Goal: Check status

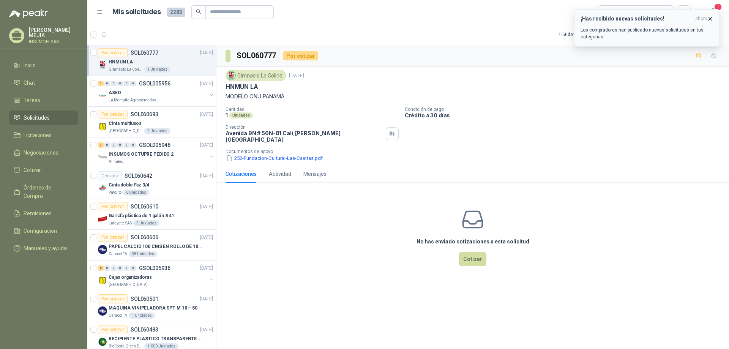
click at [619, 23] on div "¡Has recibido nuevas solicitudes! ahora Los compradores han publicado nuevas so…" at bounding box center [647, 28] width 133 height 25
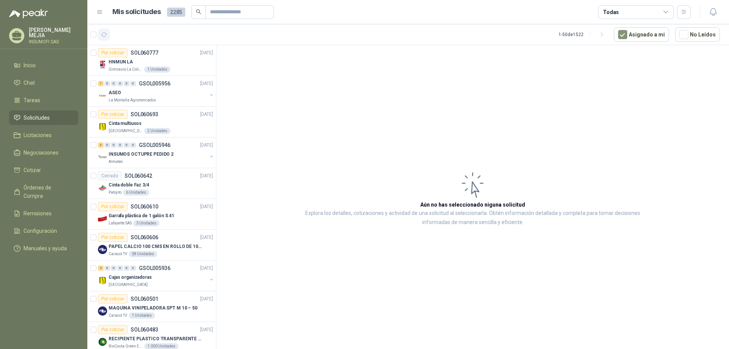
click at [107, 36] on icon "button" at bounding box center [104, 35] width 6 height 6
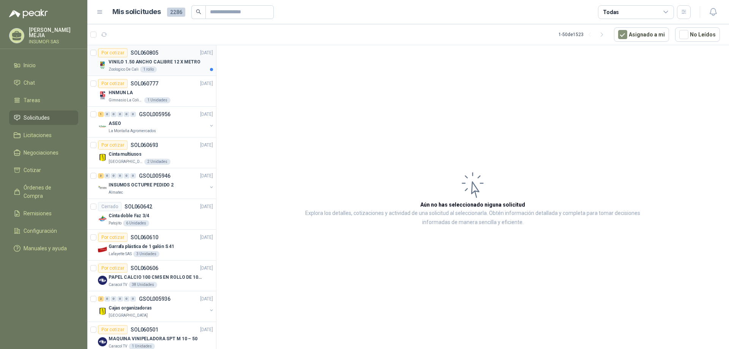
click at [184, 59] on p "VINILO 1.50 ANCHO CALIBRE 12 X METRO" at bounding box center [155, 62] width 92 height 7
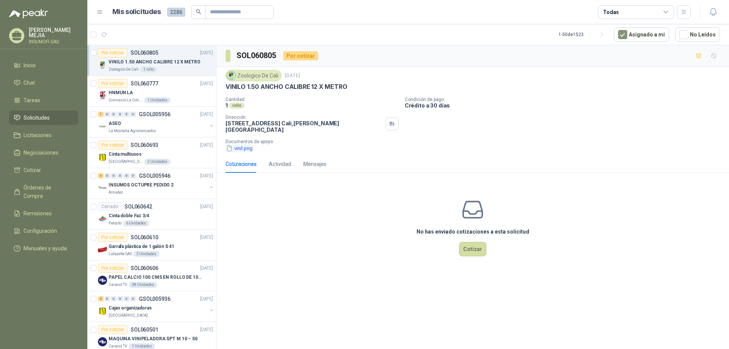
click at [237, 144] on button "vinil.png" at bounding box center [240, 148] width 28 height 8
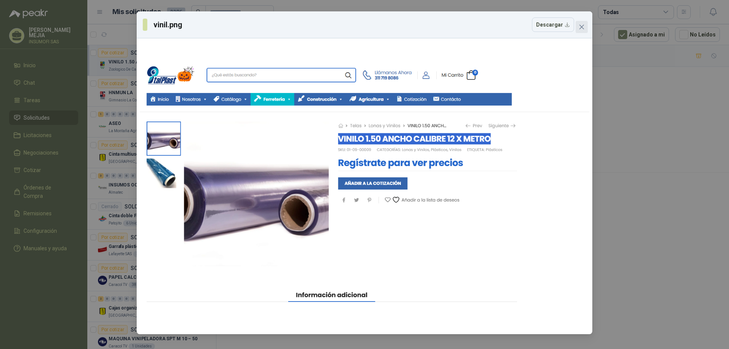
click at [581, 27] on icon "close" at bounding box center [582, 27] width 6 height 6
